Goal: Communication & Community: Participate in discussion

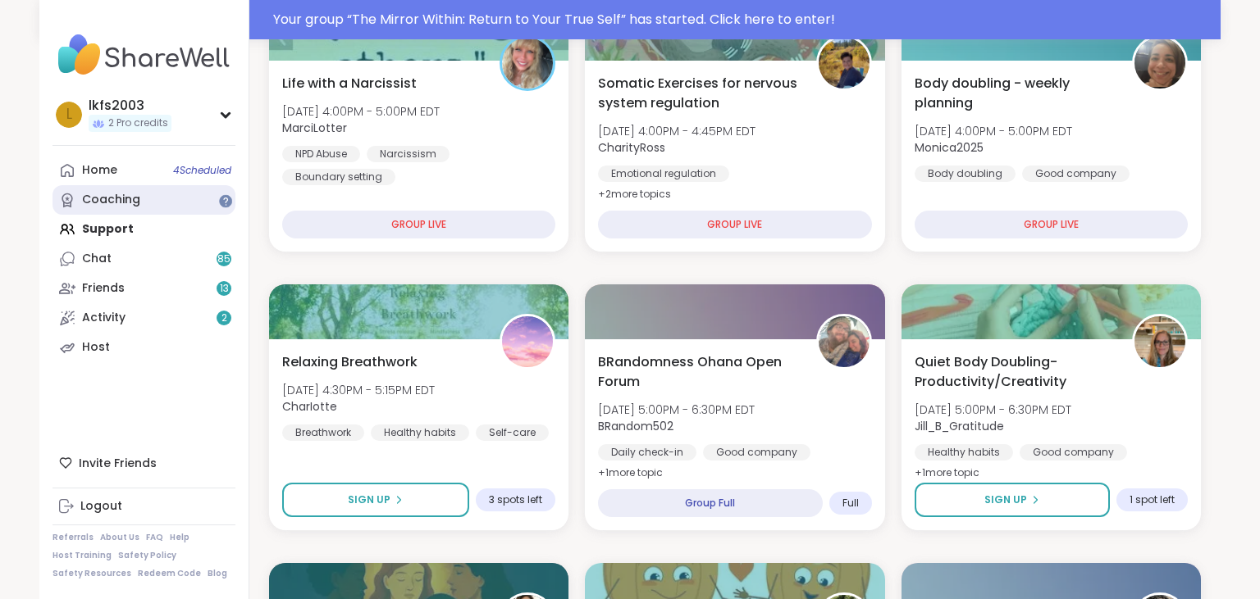
scroll to position [909, 0]
click at [178, 174] on span "4 Scheduled" at bounding box center [202, 170] width 58 height 13
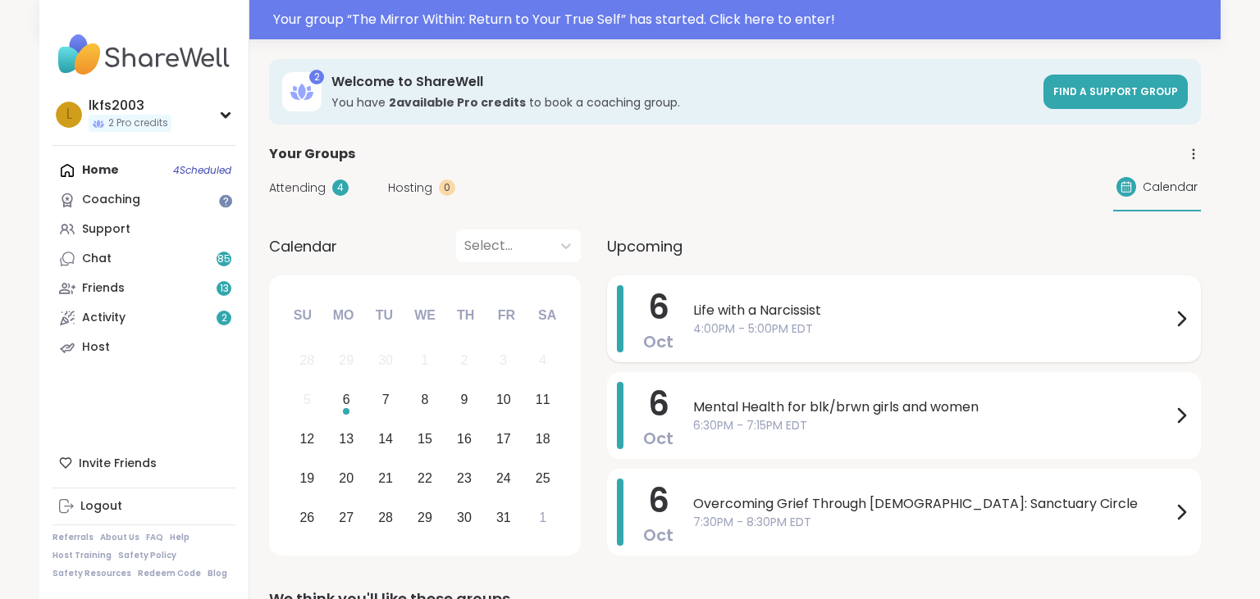
click at [786, 331] on span "4:00PM - 5:00PM EDT" at bounding box center [932, 329] width 478 height 17
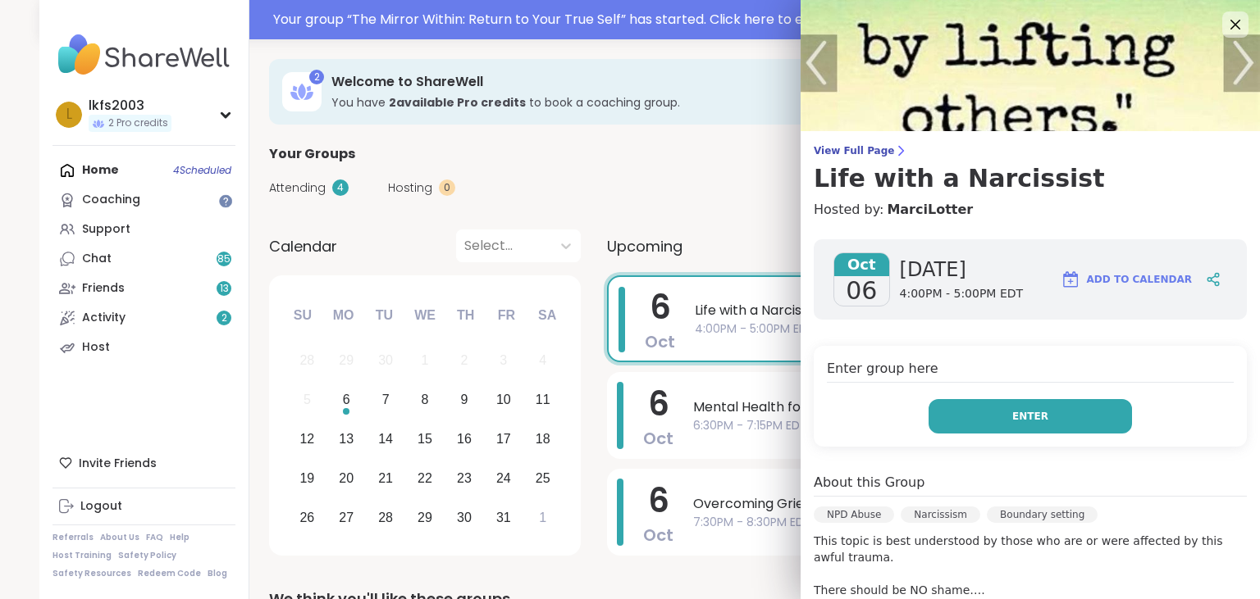
click at [981, 408] on button "Enter" at bounding box center [1029, 416] width 203 height 34
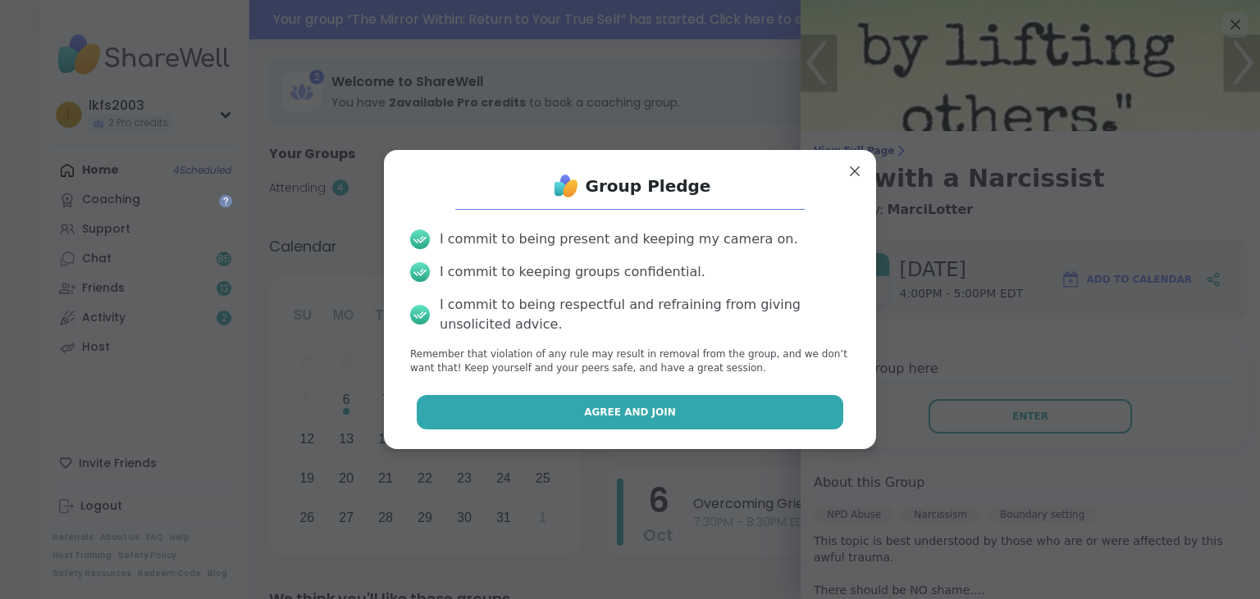
click at [836, 402] on button "Agree and Join" at bounding box center [630, 412] width 427 height 34
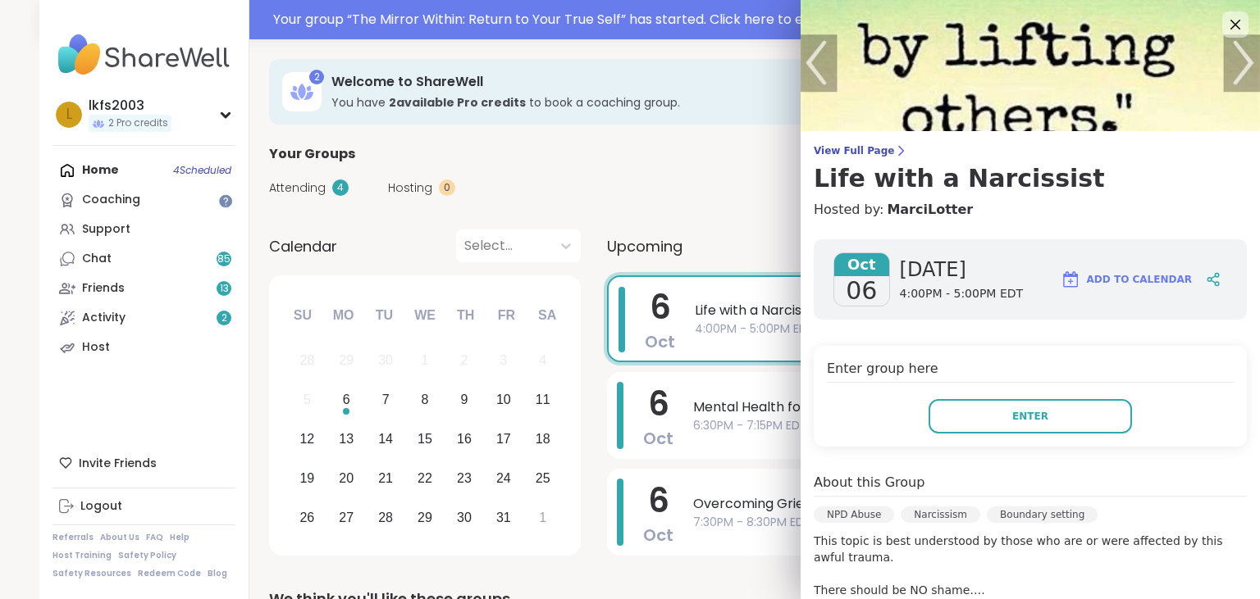
drag, startPoint x: 836, startPoint y: 402, endPoint x: 914, endPoint y: 420, distance: 80.0
click at [914, 420] on div "Enter" at bounding box center [1030, 416] width 407 height 34
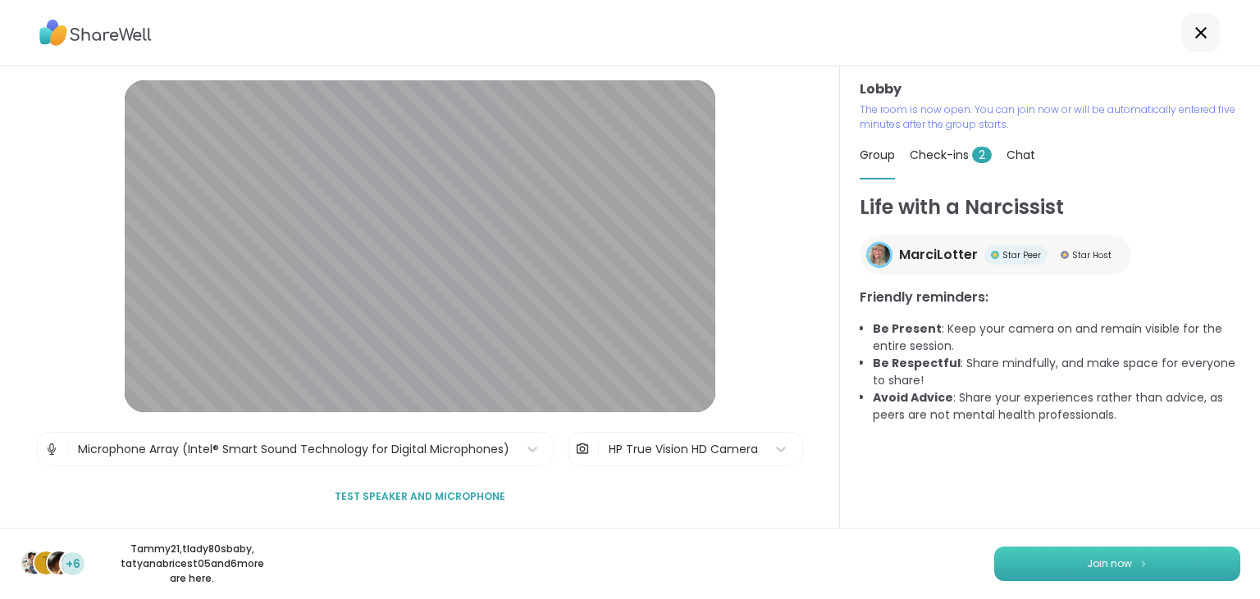
click at [1202, 559] on button "Join now" at bounding box center [1117, 564] width 246 height 34
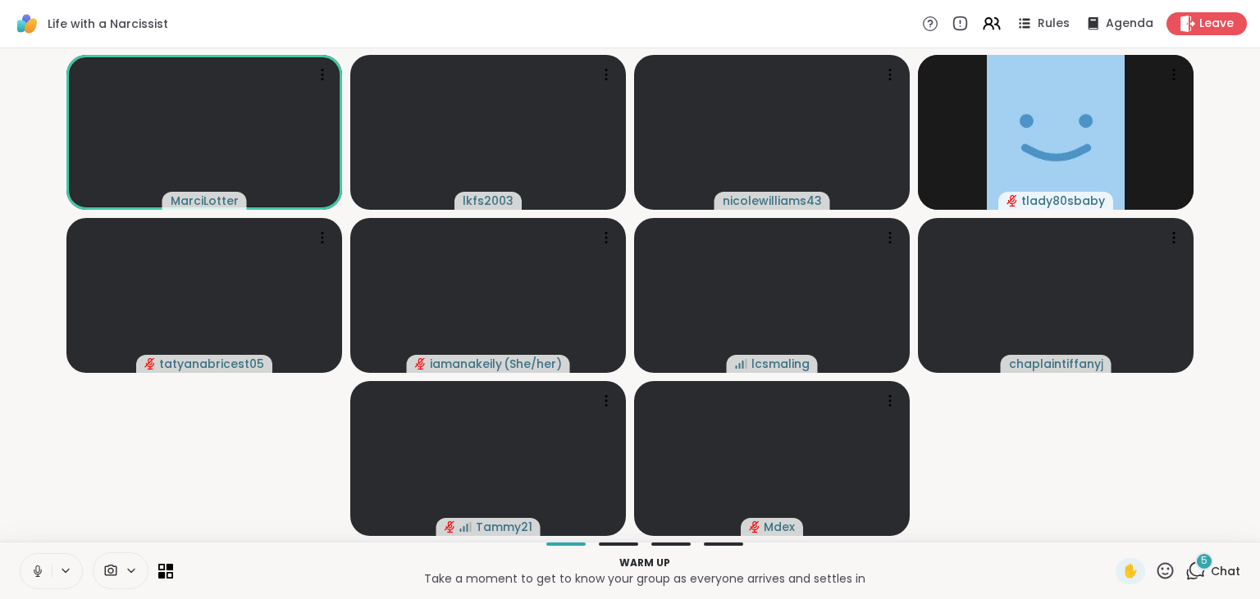
click at [36, 574] on icon at bounding box center [38, 571] width 8 height 5
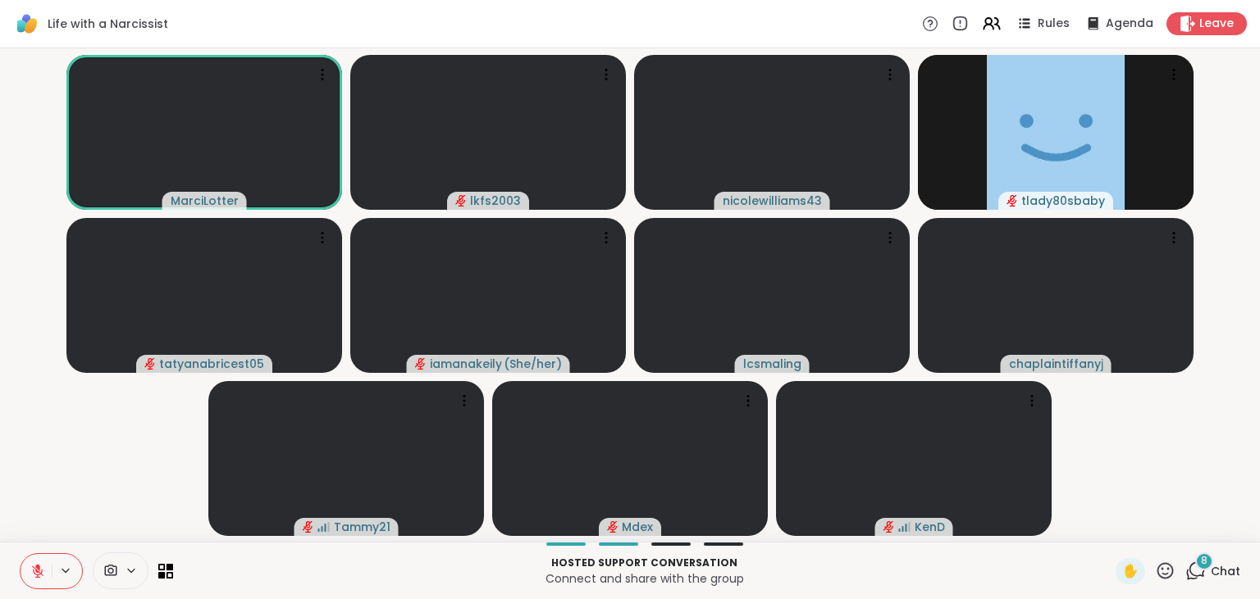
click at [1165, 563] on icon at bounding box center [1165, 571] width 20 height 20
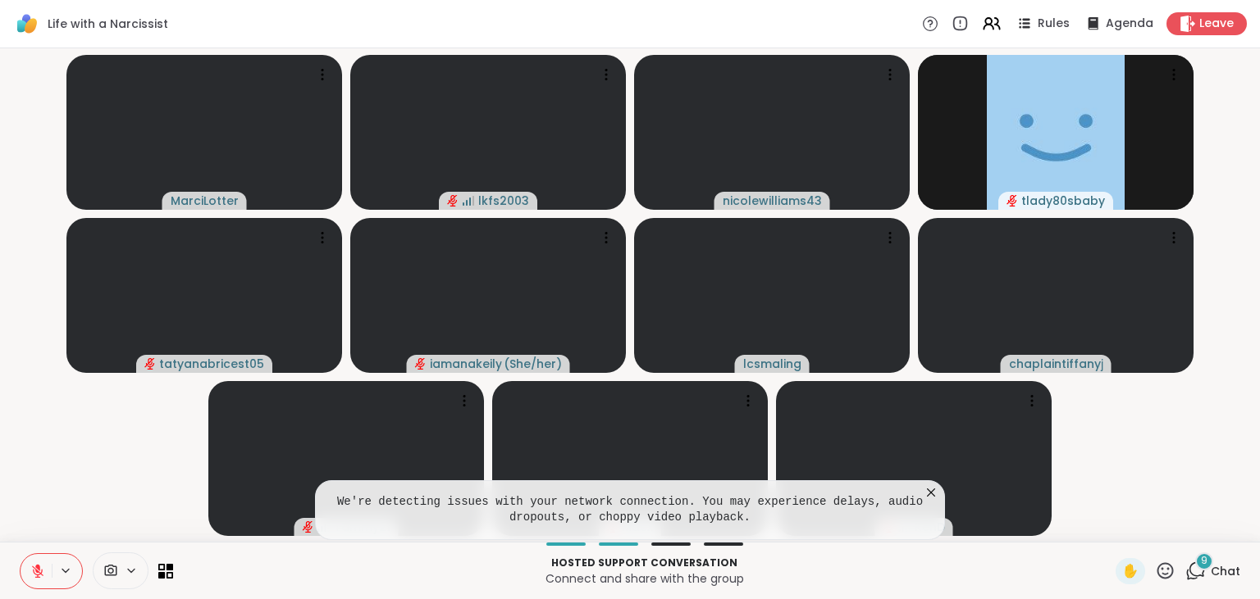
click at [35, 569] on icon at bounding box center [37, 571] width 11 height 11
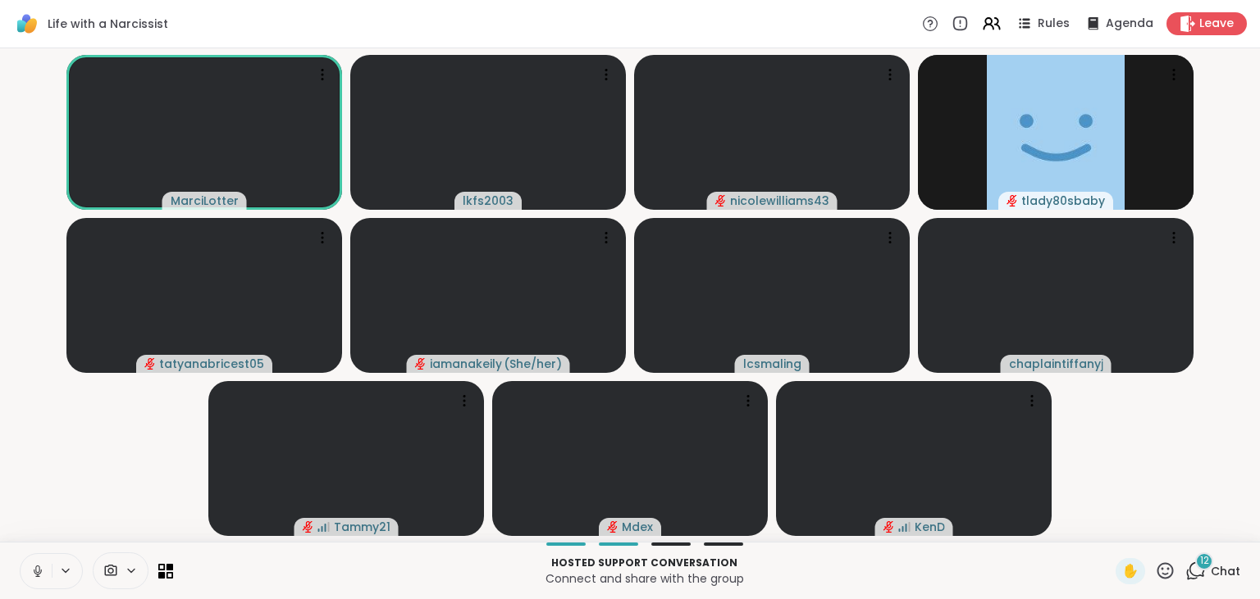
click at [1168, 566] on icon at bounding box center [1165, 571] width 20 height 20
click at [1123, 526] on div "❤️" at bounding box center [1117, 528] width 30 height 26
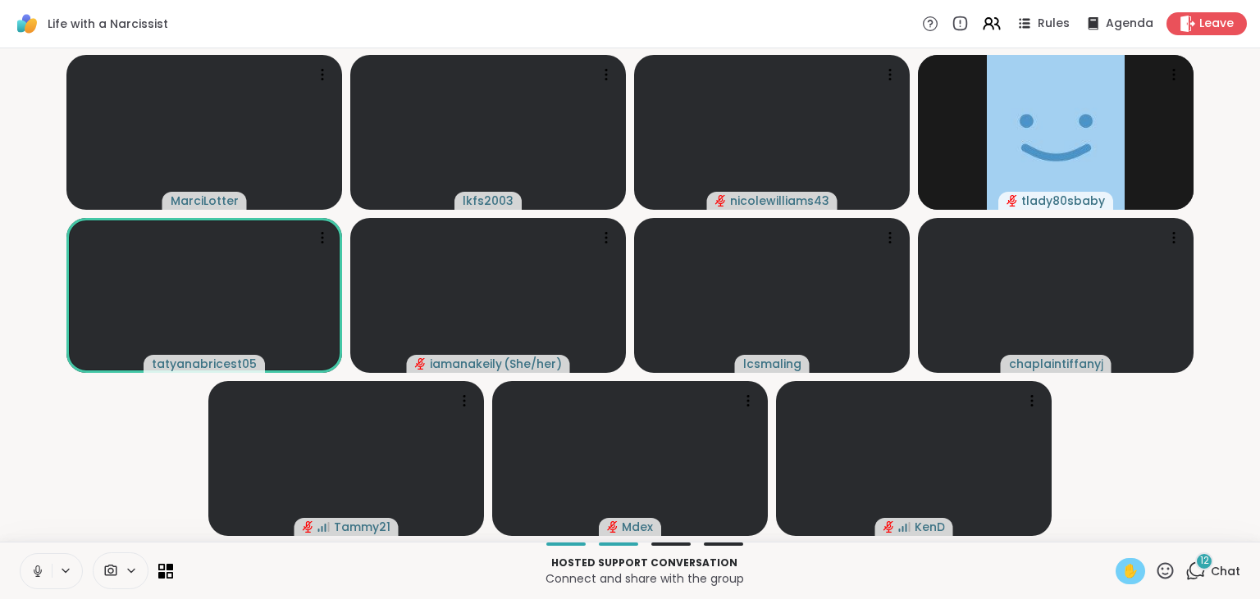
click at [1141, 570] on div "✋" at bounding box center [1130, 571] width 30 height 26
click at [1162, 567] on icon at bounding box center [1165, 571] width 16 height 16
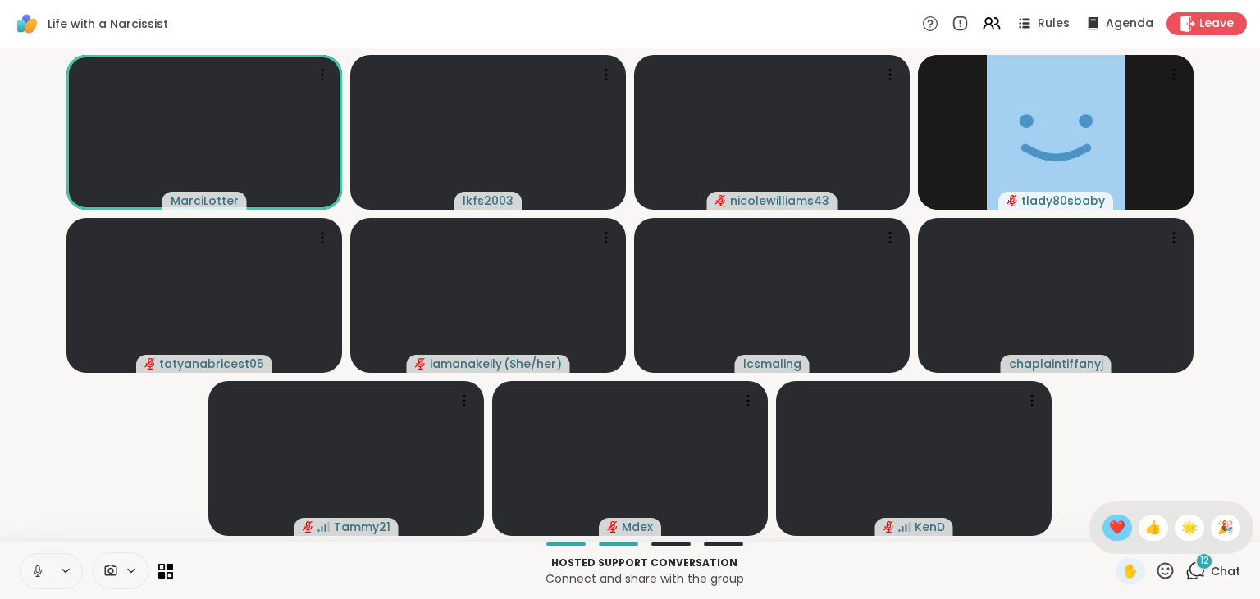
click at [1113, 522] on span "❤️" at bounding box center [1117, 528] width 16 height 20
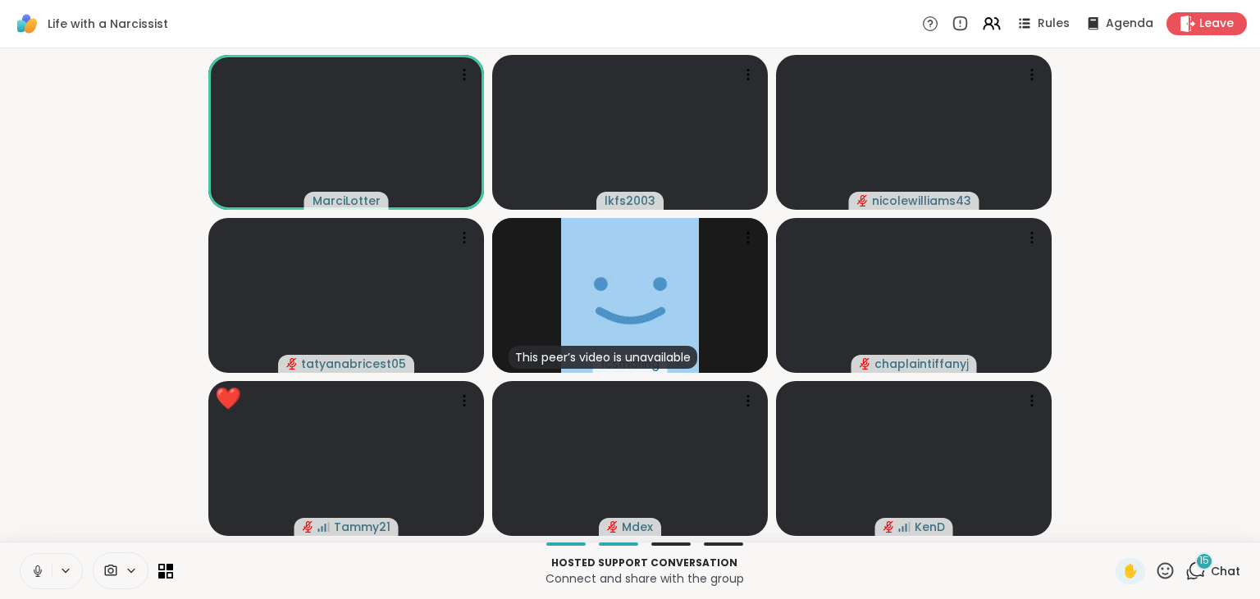
click at [1166, 577] on icon at bounding box center [1165, 571] width 20 height 20
click at [1120, 529] on span "❤️" at bounding box center [1117, 528] width 16 height 20
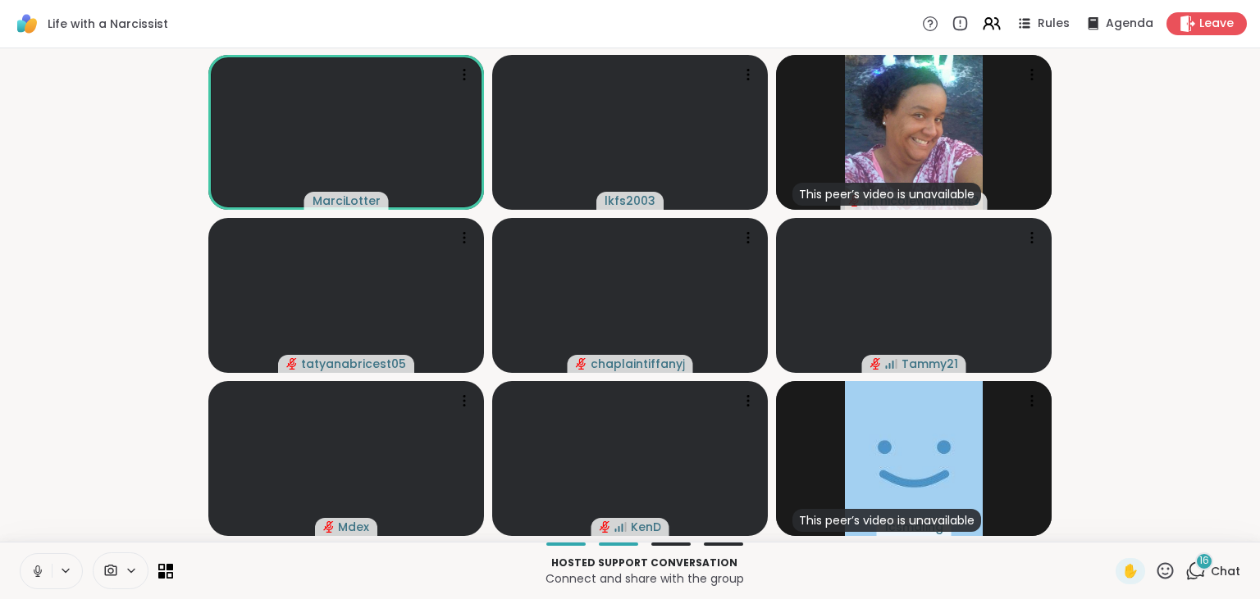
click at [1169, 570] on icon at bounding box center [1165, 571] width 16 height 16
click at [1115, 531] on span "❤️" at bounding box center [1117, 528] width 16 height 20
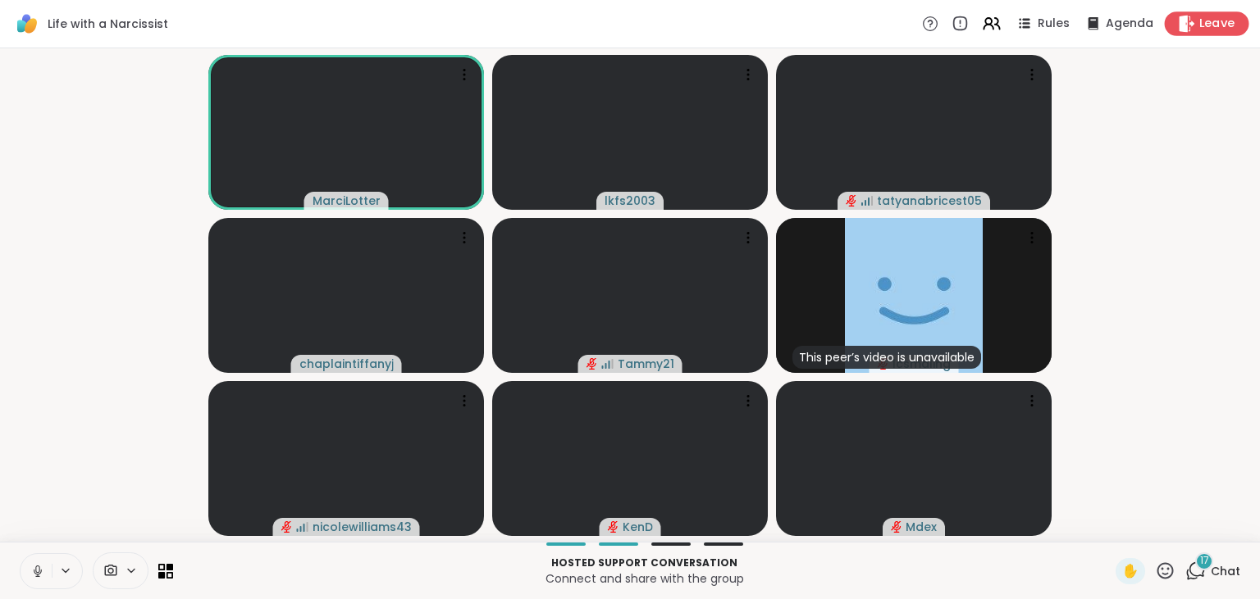
click at [1207, 22] on span "Leave" at bounding box center [1217, 24] width 36 height 17
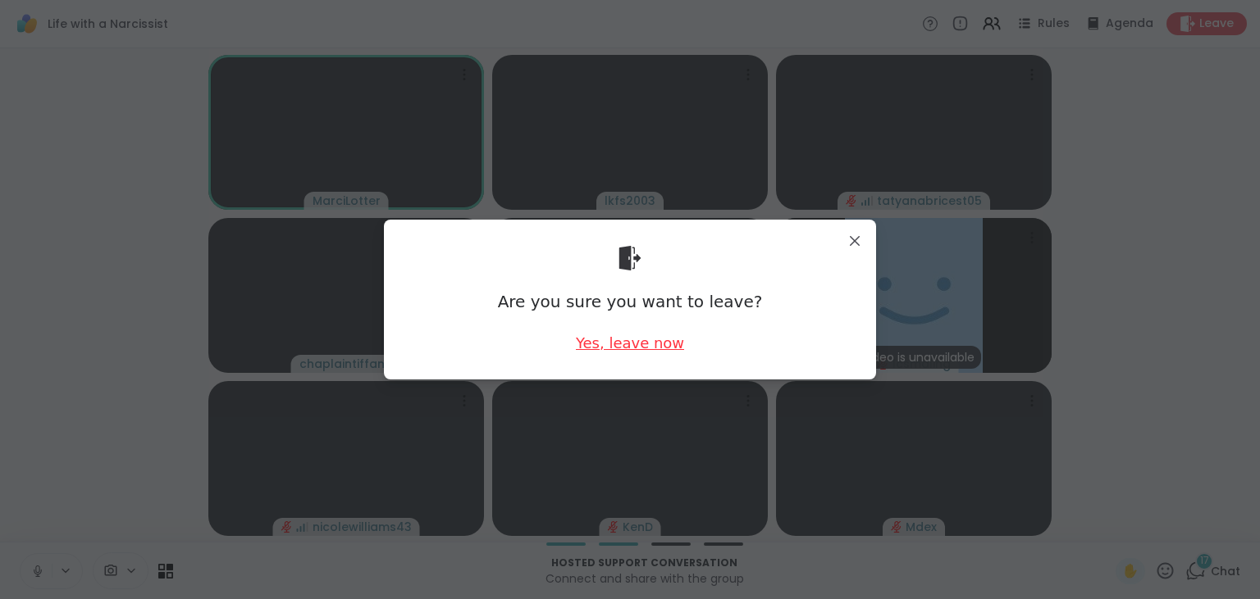
click at [606, 341] on div "Yes, leave now" at bounding box center [630, 343] width 108 height 20
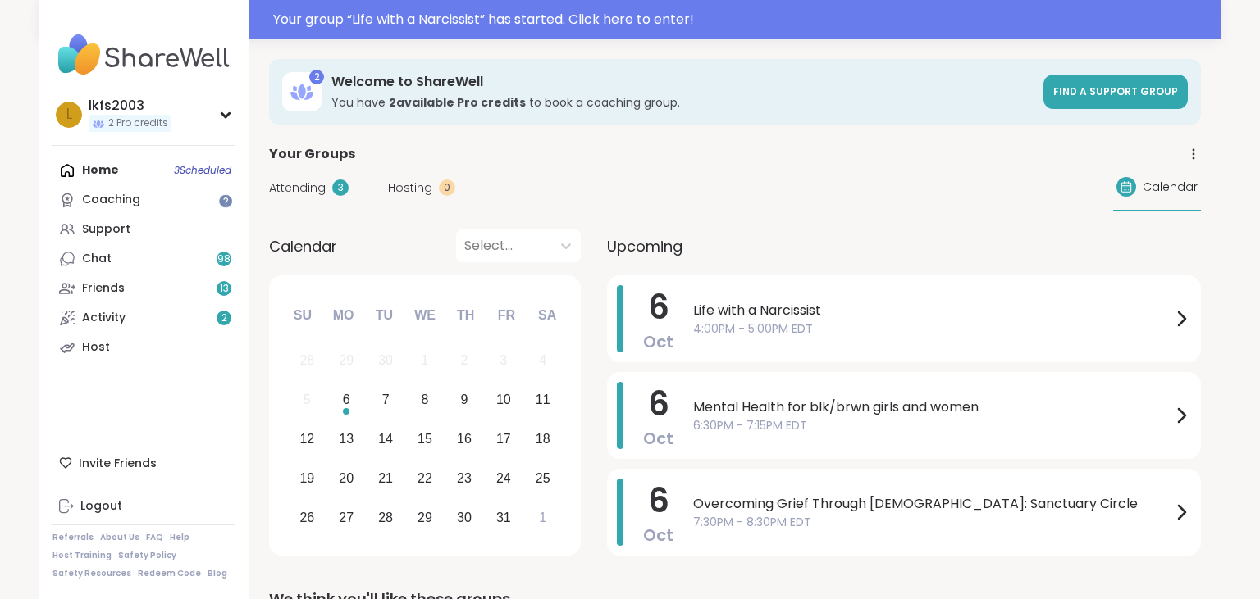
click at [772, 324] on span "4:00PM - 5:00PM EDT" at bounding box center [932, 329] width 478 height 17
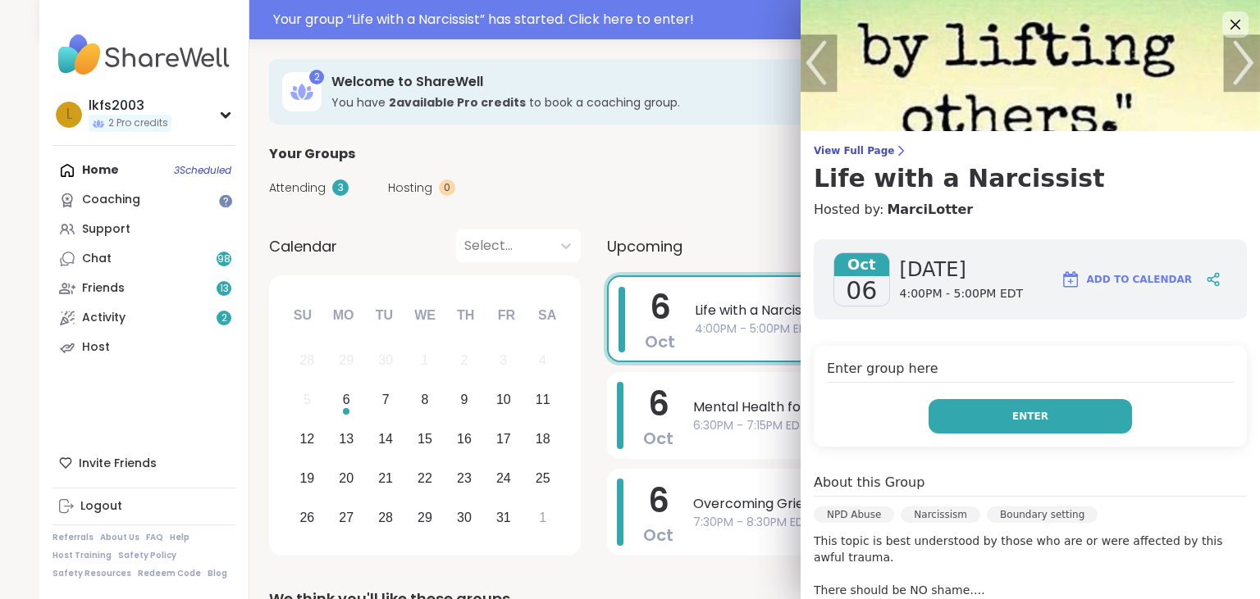
click at [988, 404] on button "Enter" at bounding box center [1029, 416] width 203 height 34
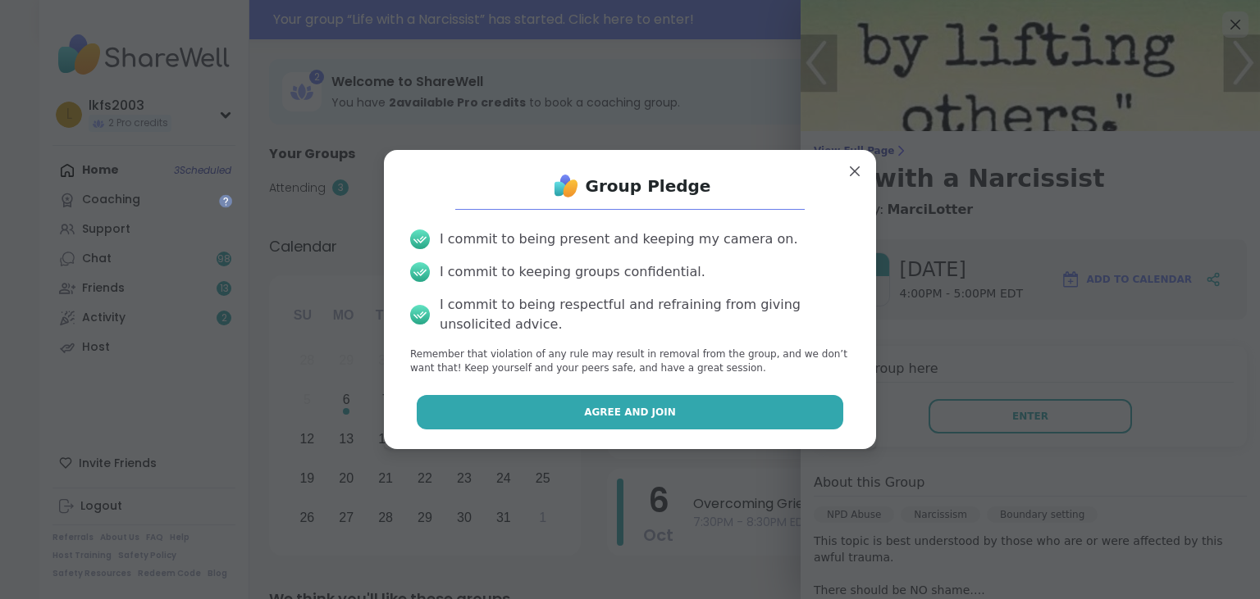
click at [802, 403] on button "Agree and Join" at bounding box center [630, 412] width 427 height 34
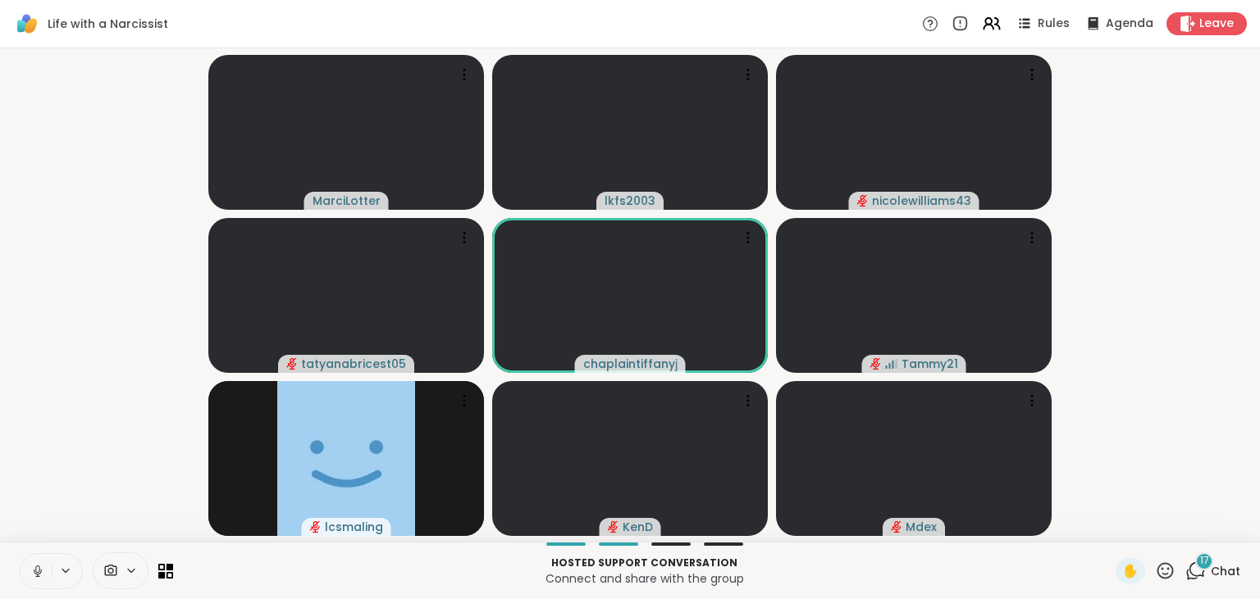
click at [35, 566] on icon at bounding box center [37, 571] width 15 height 15
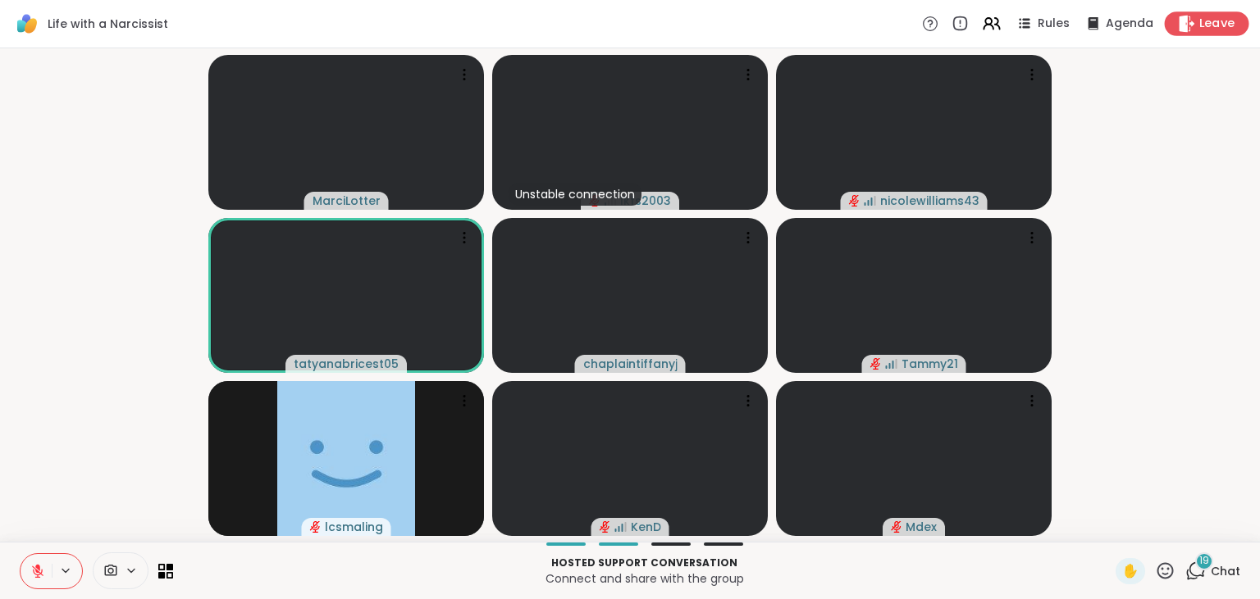
click at [1176, 28] on div "Leave" at bounding box center [1206, 23] width 84 height 24
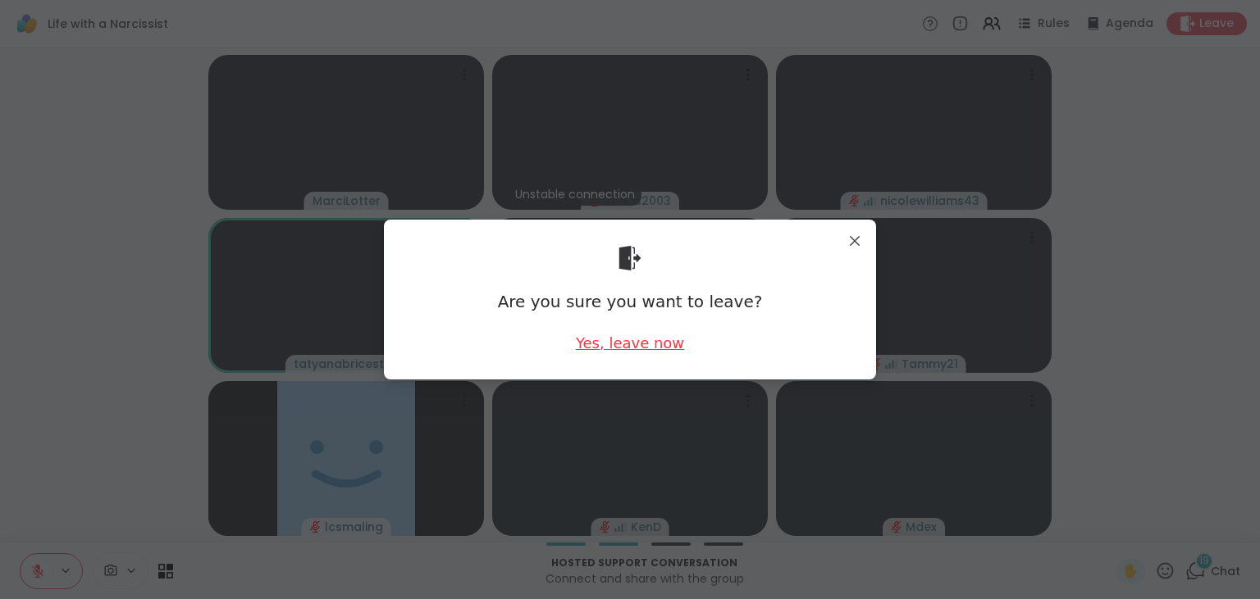
click at [613, 349] on div "Yes, leave now" at bounding box center [630, 343] width 108 height 20
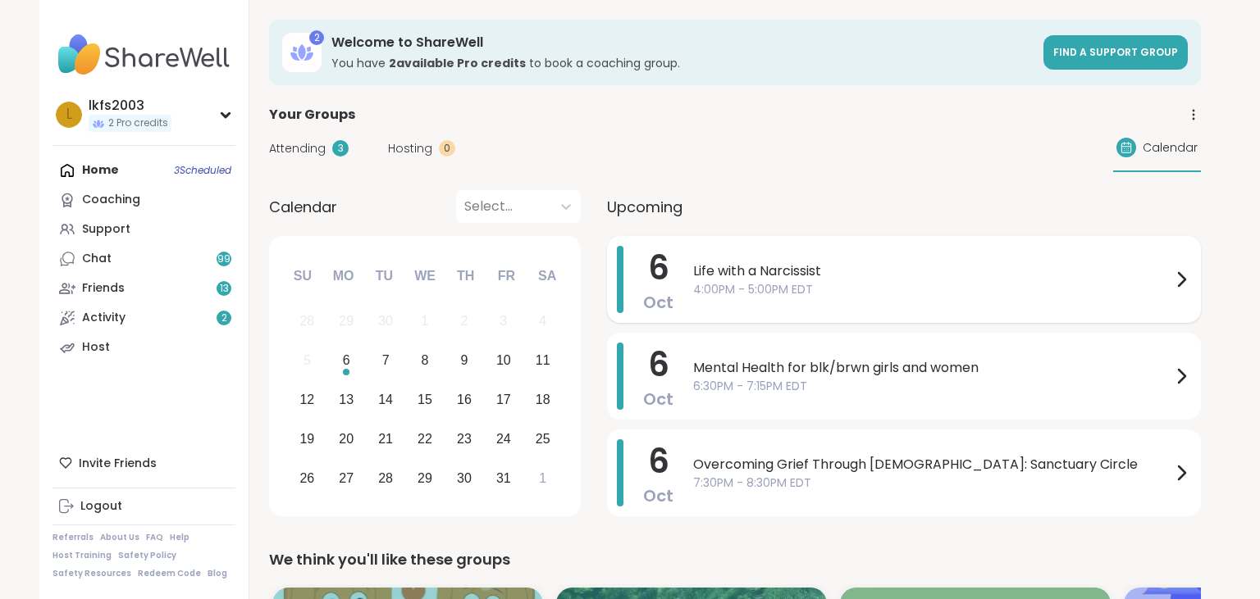
click at [825, 289] on span "4:00PM - 5:00PM EDT" at bounding box center [932, 289] width 478 height 17
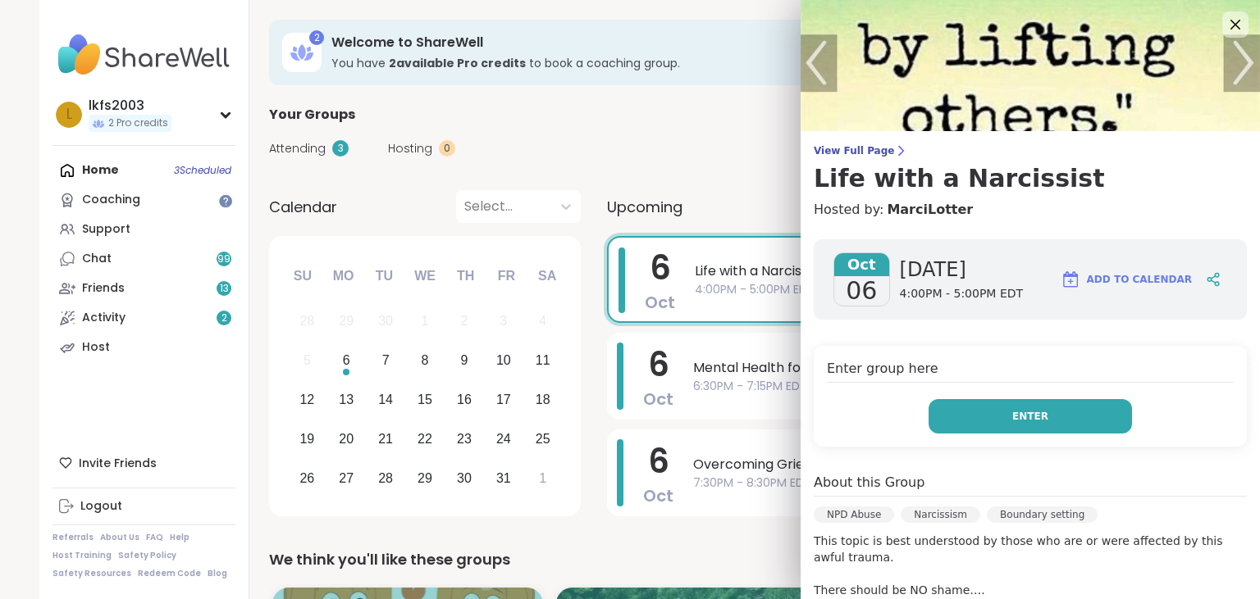
click at [987, 418] on button "Enter" at bounding box center [1029, 416] width 203 height 34
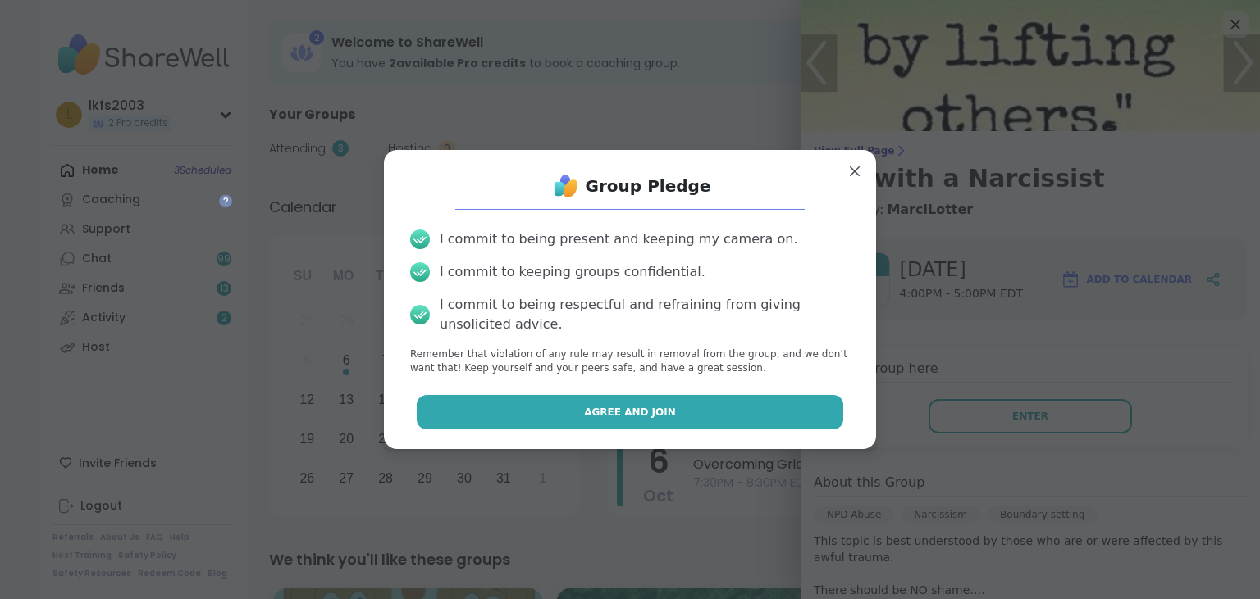
click at [811, 411] on button "Agree and Join" at bounding box center [630, 412] width 427 height 34
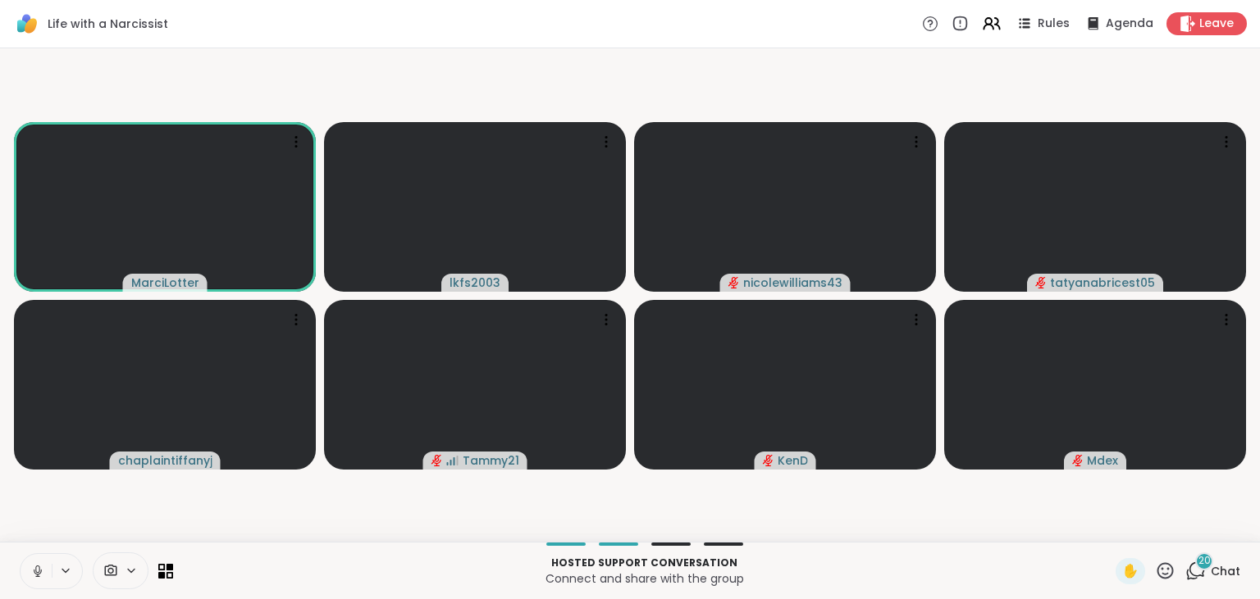
click at [40, 566] on icon at bounding box center [37, 571] width 15 height 15
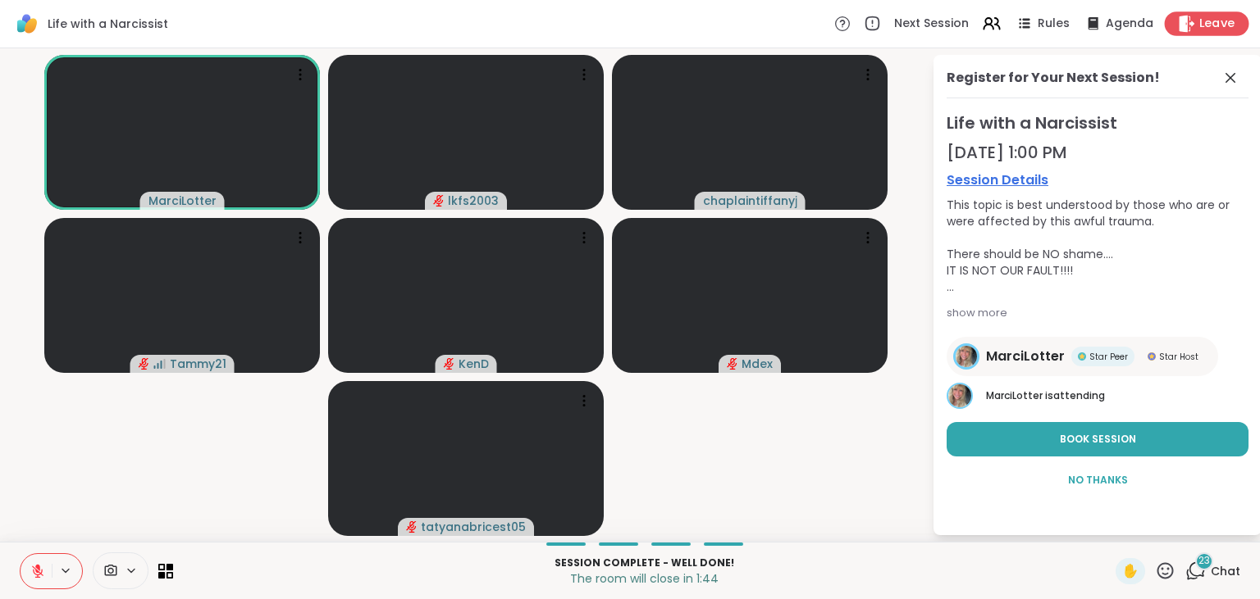
click at [1209, 19] on span "Leave" at bounding box center [1217, 24] width 36 height 17
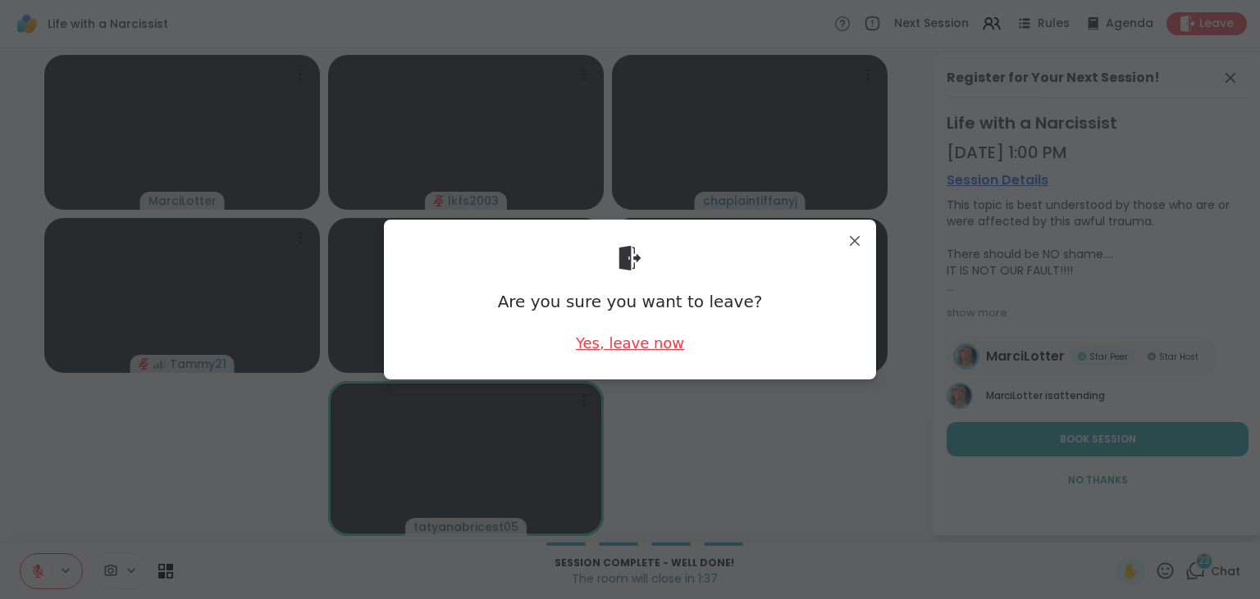
click at [653, 339] on div "Yes, leave now" at bounding box center [630, 343] width 108 height 20
